Goal: Use online tool/utility: Utilize a website feature to perform a specific function

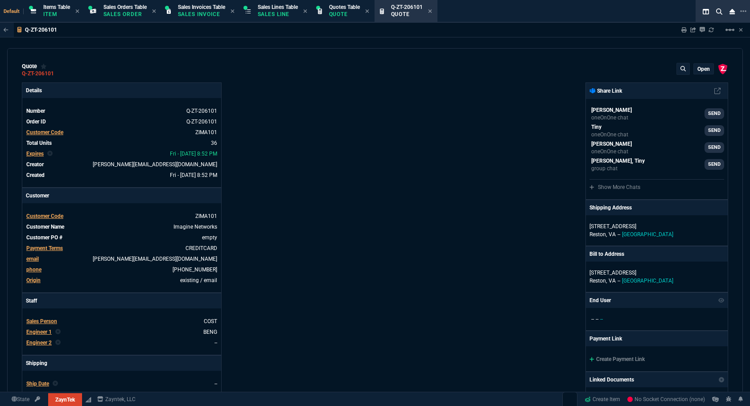
type input "20"
type input "495"
type input "6049.97"
type input "8"
type input "70"
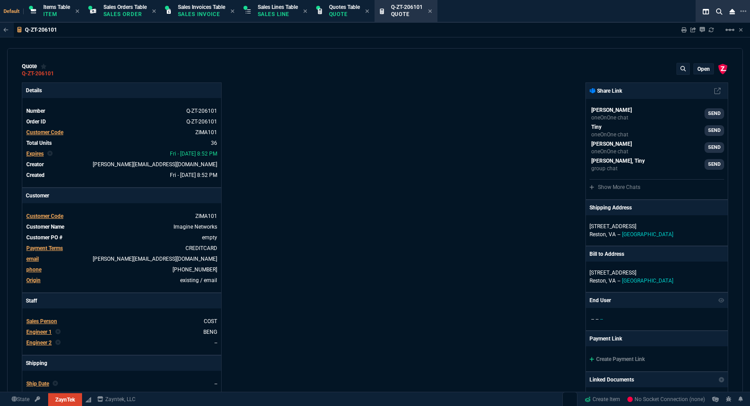
type input "1950"
type input "17"
type input "10"
type input "129"
type input "53"
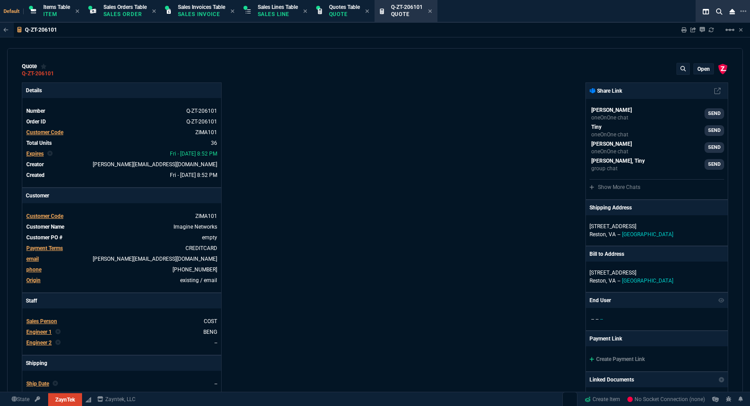
type input "260"
type input "2498"
type input "56"
type input "125"
type input "496.8"
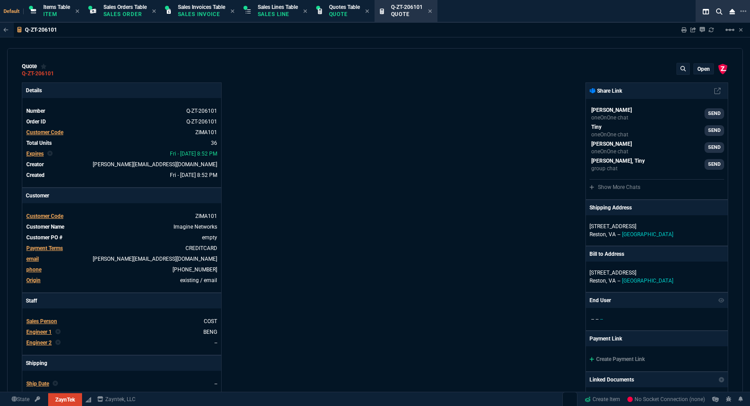
type input "64"
type input "70"
type input "202"
type input "0"
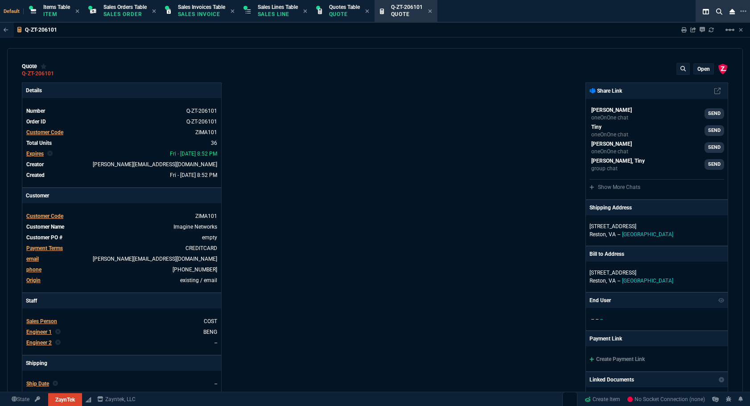
type input "38"
type input "29"
type input "200"
type input "2619"
type input "16"
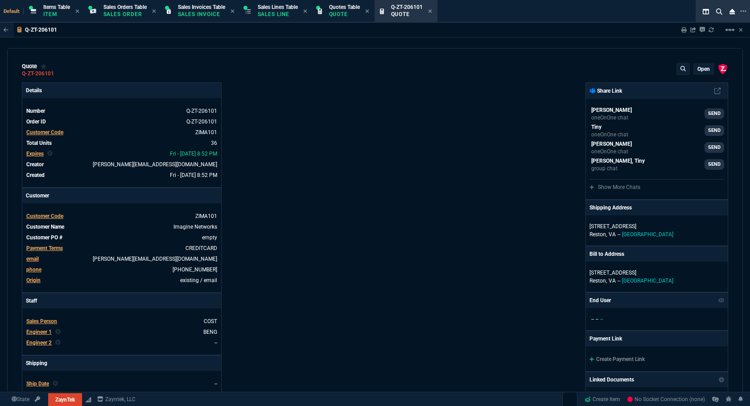
type input "55"
type input "1325"
type input "67"
type input "130"
type input "485"
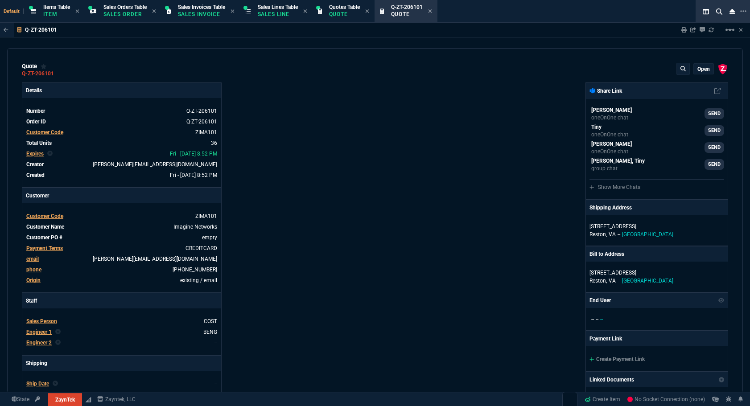
type input "84"
type input "205"
type input "584.39"
type input "13"
type input "15"
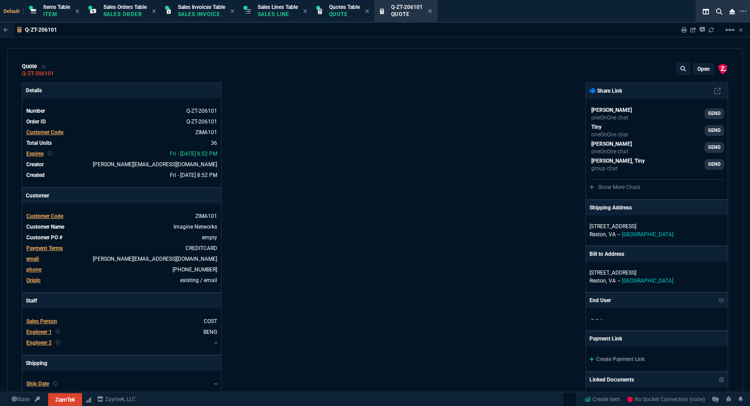
type input "184"
type input "20"
type input "10"
type input "701"
type input "17"
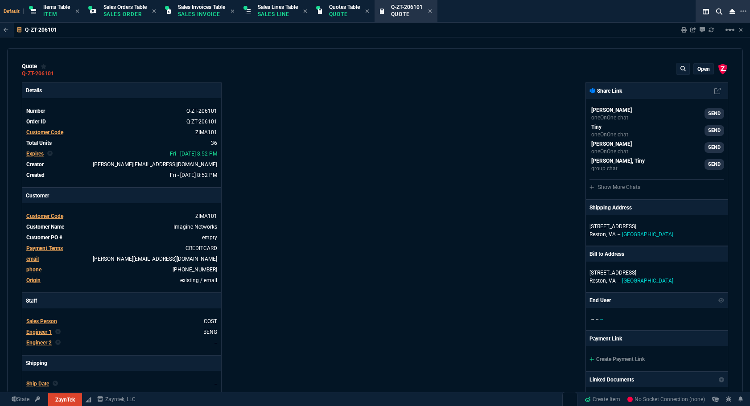
type input "10"
type input "138"
type input "43"
type input "75"
type input "399"
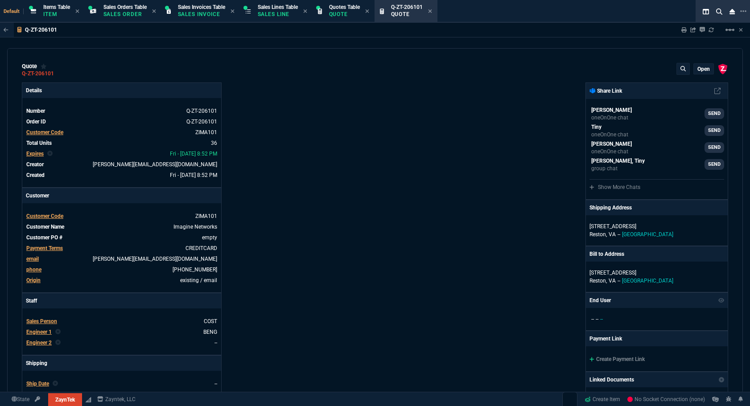
type input "20"
type input "25"
type input "524"
type input "80"
type input "4"
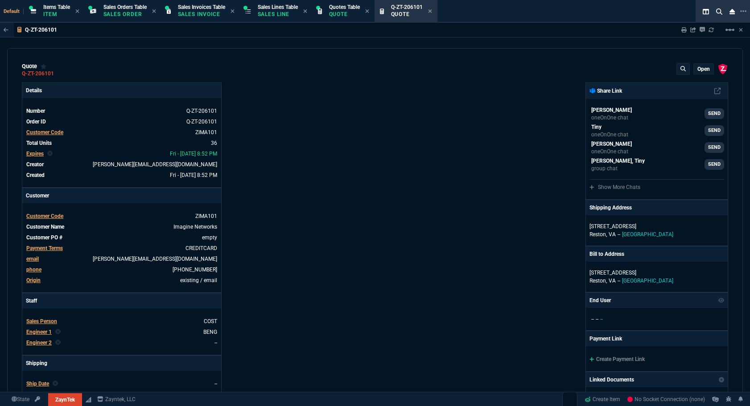
type input "11"
type input "17"
type input "10"
type input "47"
type input "35"
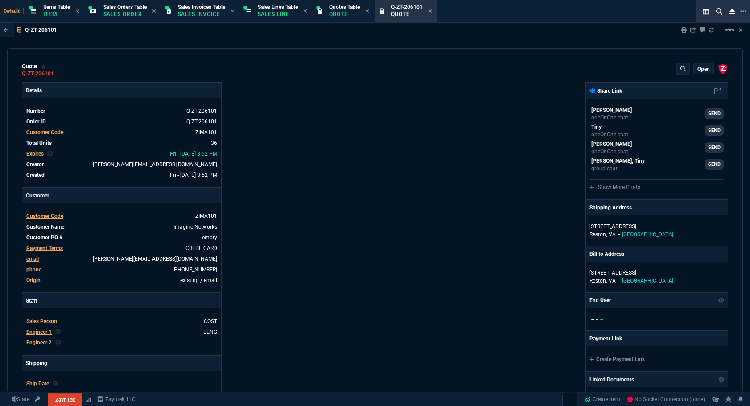
type input "164"
type input "0"
type input "11"
type input "124"
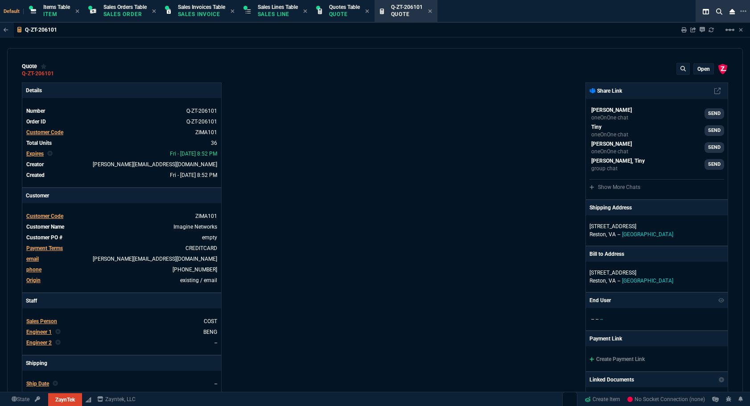
type input "11"
type input "15"
type input "59"
type input "54"
type input "53"
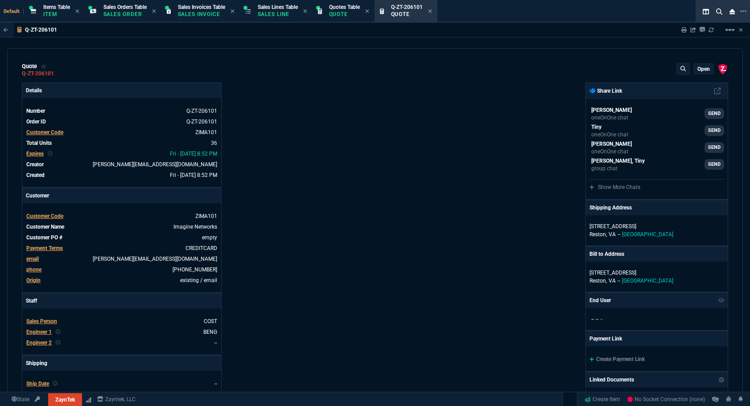
type input "80"
type input "55"
type input "46"
type input "47"
type input "73"
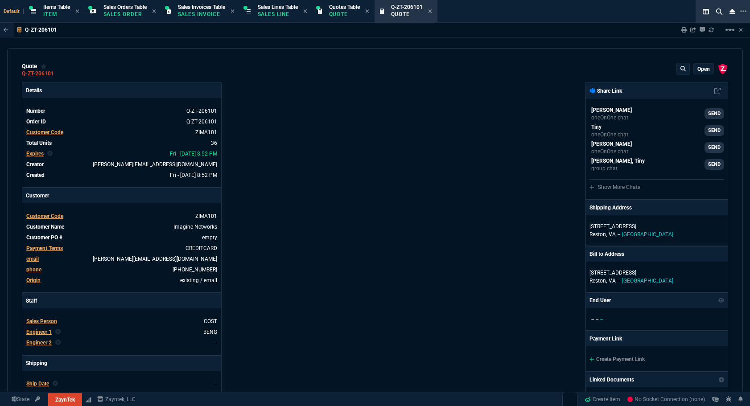
type input "74"
type input "60"
type input "58"
type input "38"
type input "93"
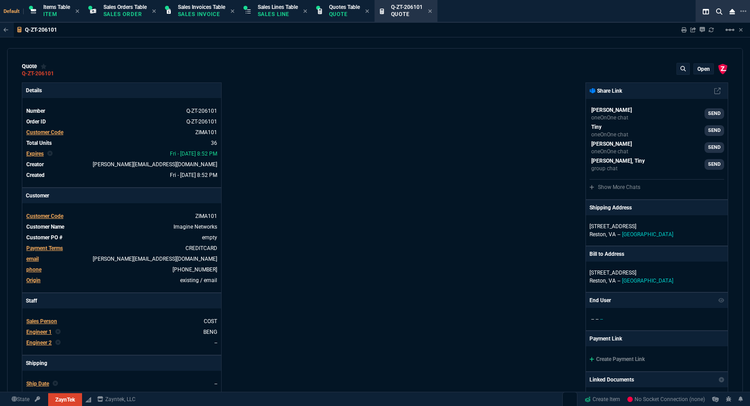
type input "57"
type input "56"
type input "76"
type input "55"
type input "50"
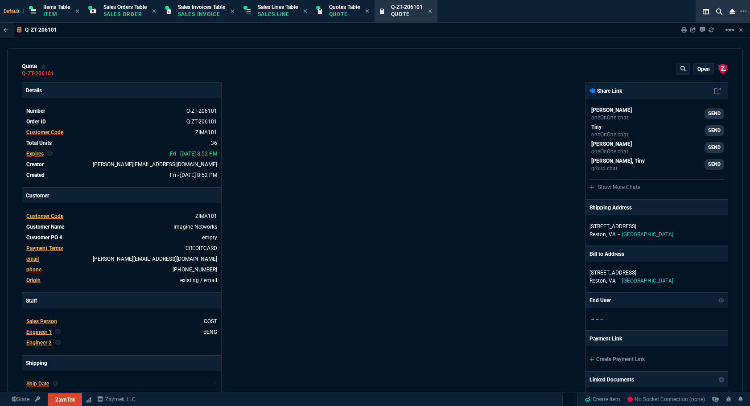
type input "54"
type input "0"
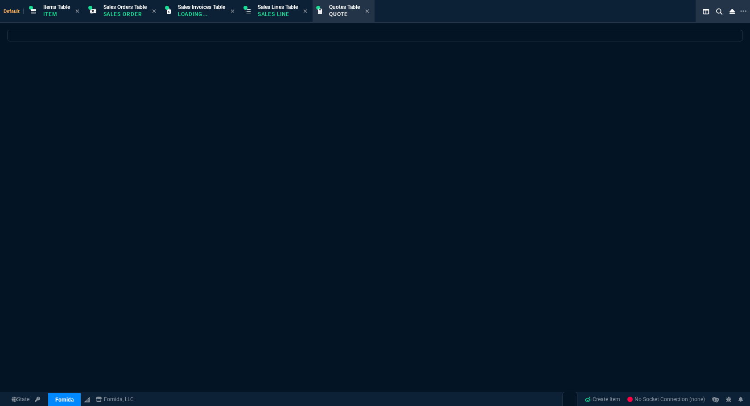
select select "12: [PERSON_NAME]"
select select
